Goal: Information Seeking & Learning: Learn about a topic

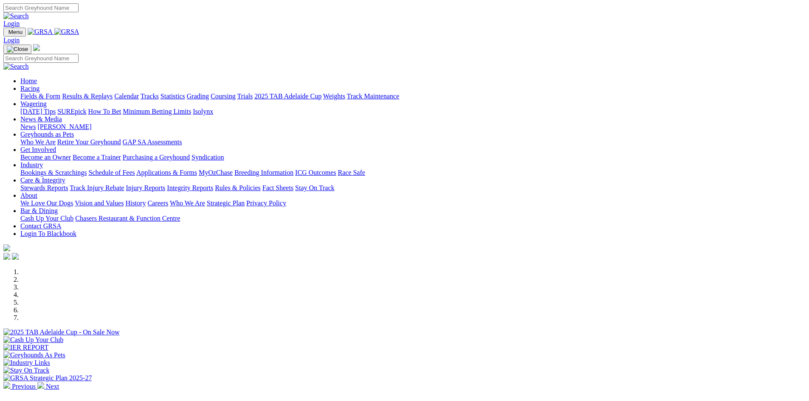
scroll to position [212, 0]
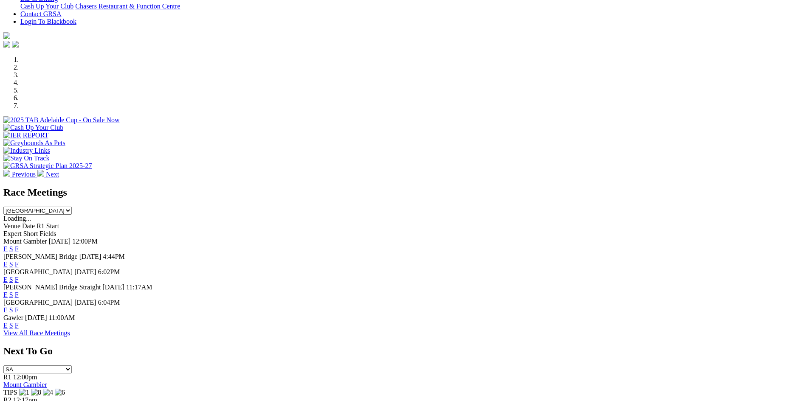
click at [19, 261] on link "F" at bounding box center [17, 264] width 4 height 7
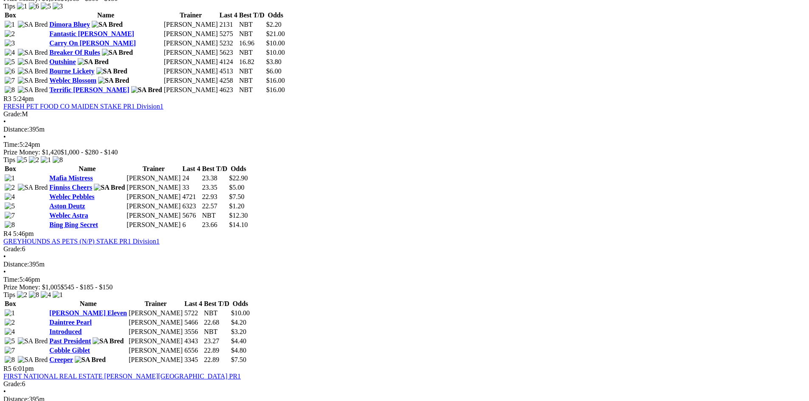
scroll to position [680, 0]
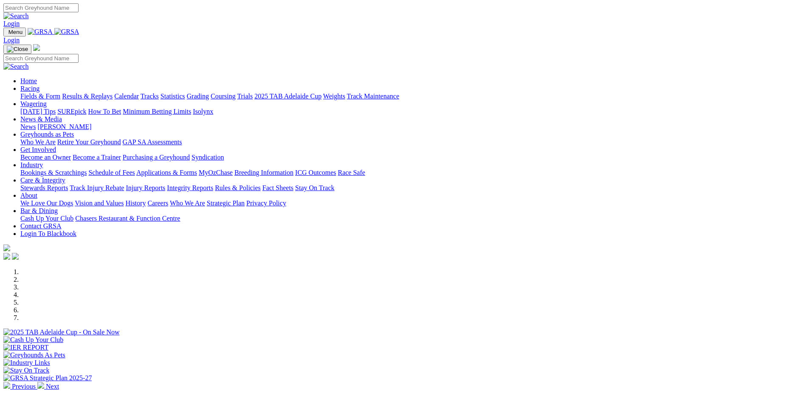
scroll to position [212, 0]
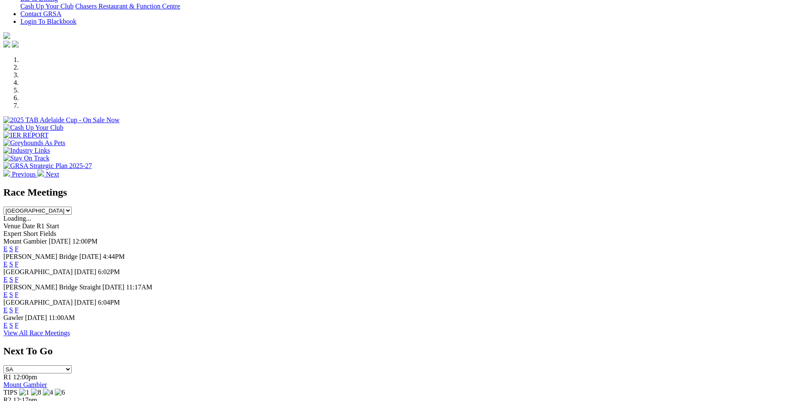
click at [19, 276] on link "F" at bounding box center [17, 279] width 4 height 7
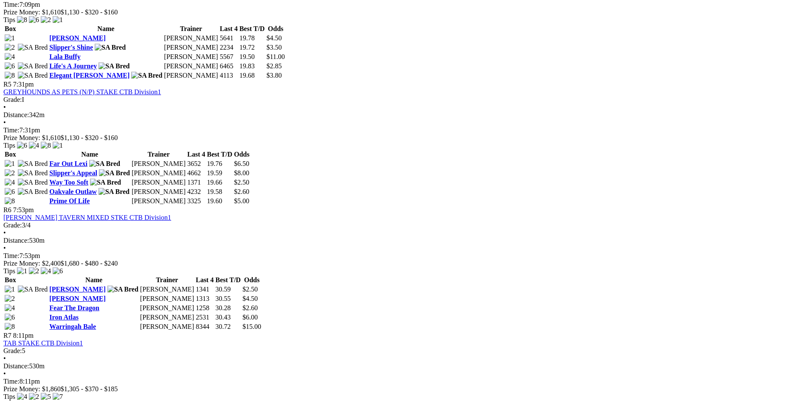
scroll to position [934, 0]
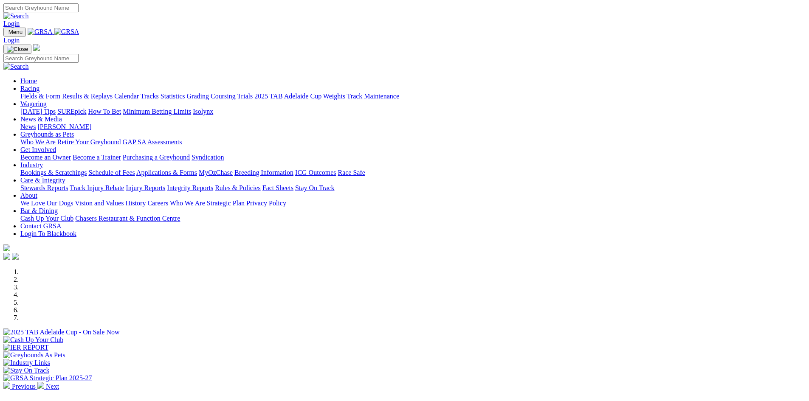
scroll to position [212, 0]
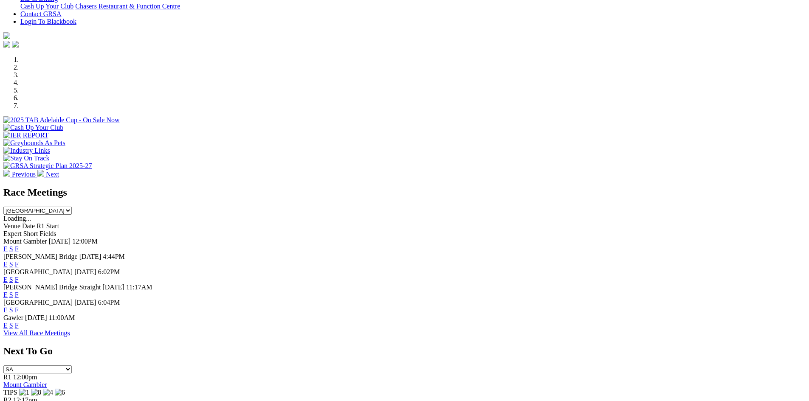
click at [19, 307] on link "F" at bounding box center [17, 310] width 4 height 7
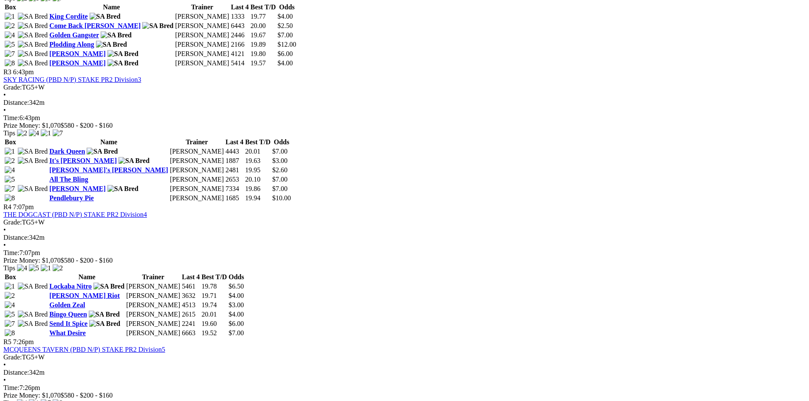
scroll to position [849, 0]
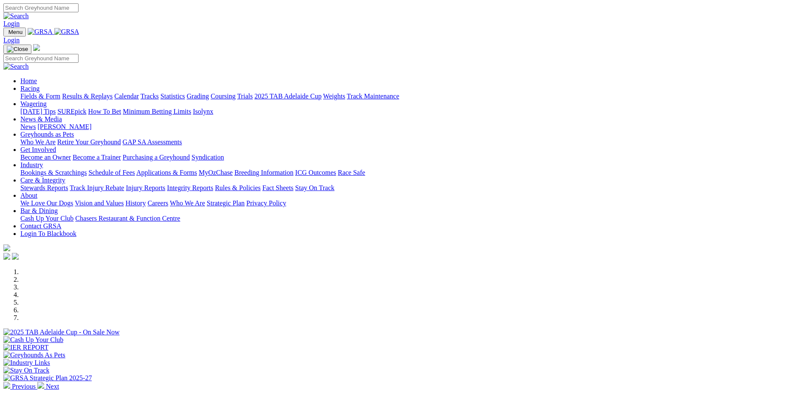
scroll to position [212, 0]
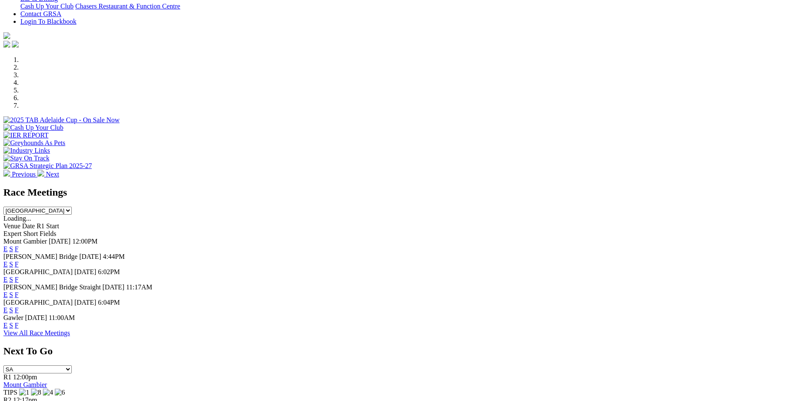
click at [19, 328] on link "F" at bounding box center [17, 325] width 4 height 7
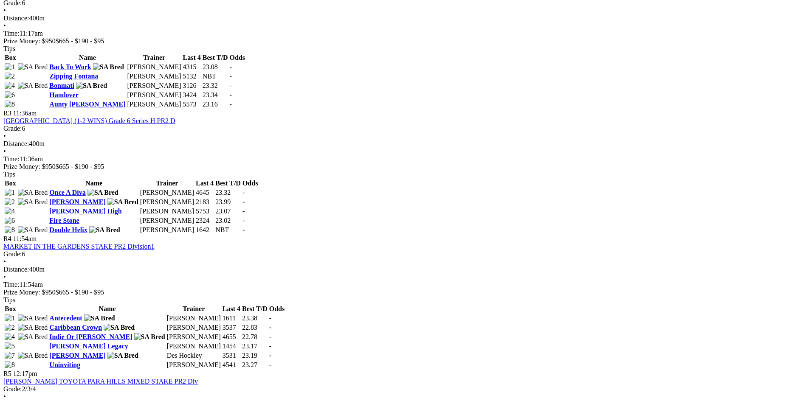
scroll to position [595, 0]
